Goal: Navigation & Orientation: Find specific page/section

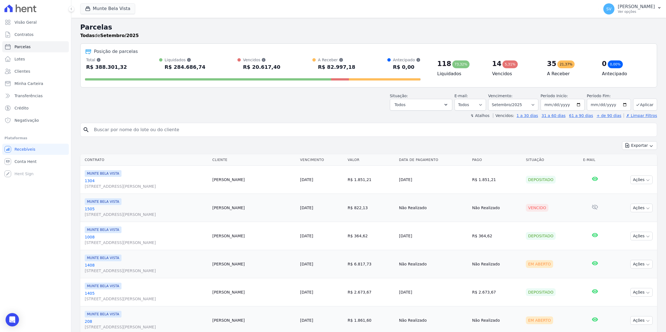
select select
click at [17, 165] on link "Conta Hent" at bounding box center [35, 161] width 67 height 11
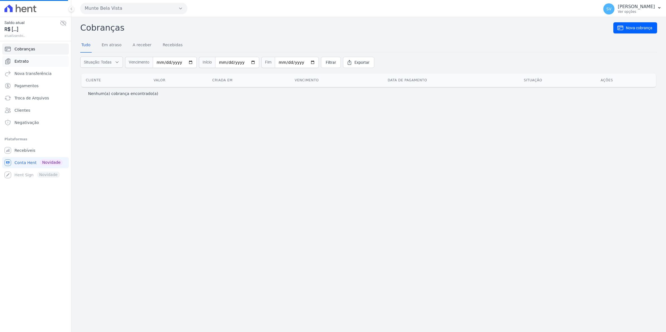
click at [25, 62] on span "Extrato" at bounding box center [21, 62] width 14 height 6
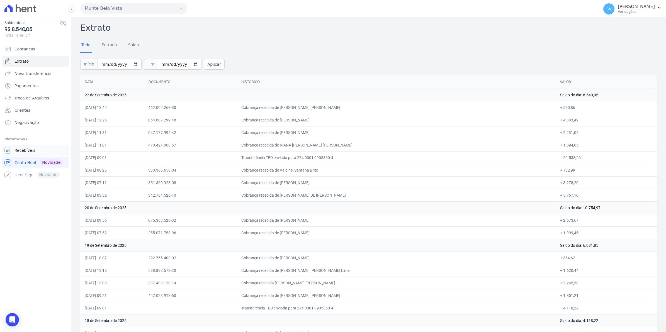
click at [21, 148] on span "Recebíveis" at bounding box center [24, 151] width 21 height 6
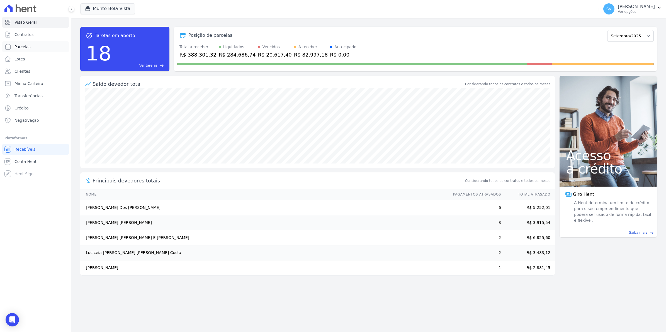
click at [19, 47] on span "Parcelas" at bounding box center [22, 47] width 16 height 6
select select
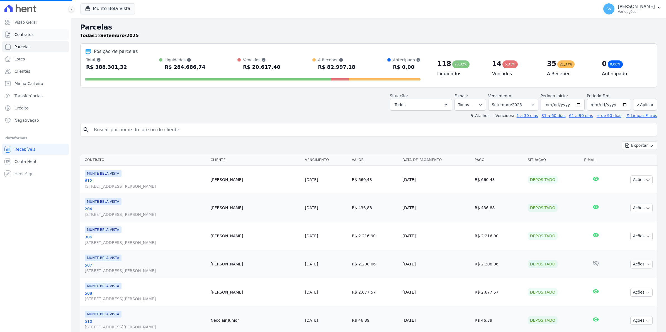
click at [20, 38] on link "Contratos" at bounding box center [35, 34] width 67 height 11
select select
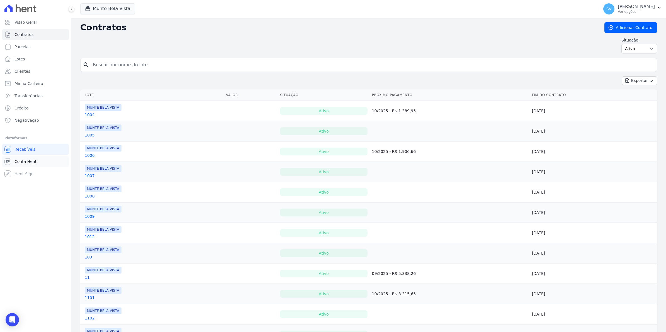
click at [16, 164] on span "Conta Hent" at bounding box center [25, 162] width 22 height 6
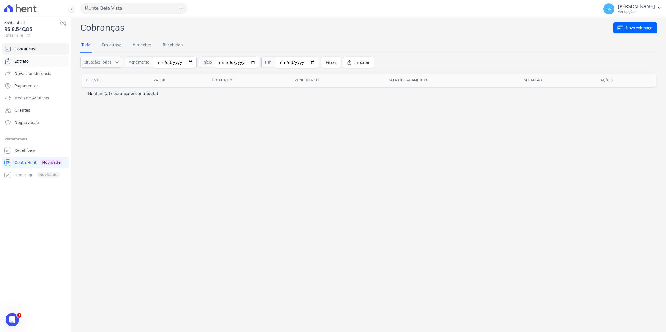
click at [23, 58] on link "Extrato" at bounding box center [35, 61] width 67 height 11
